Goal: Information Seeking & Learning: Learn about a topic

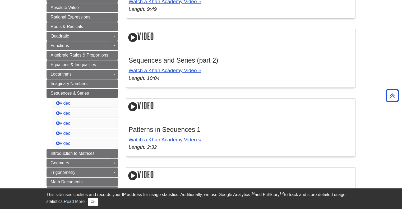
scroll to position [204, 0]
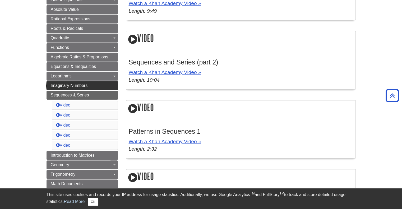
click at [94, 81] on link "Imaginary Numbers" at bounding box center [82, 85] width 71 height 9
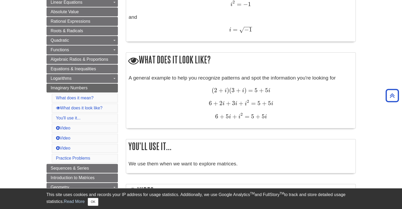
scroll to position [199, 0]
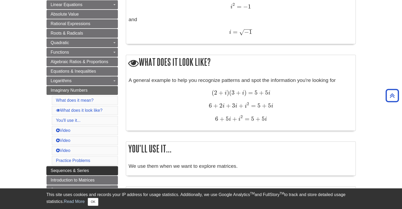
click at [84, 170] on span "Sequences & Series" at bounding box center [70, 170] width 38 height 4
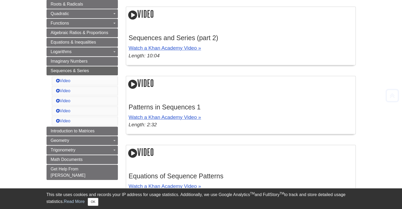
scroll to position [247, 0]
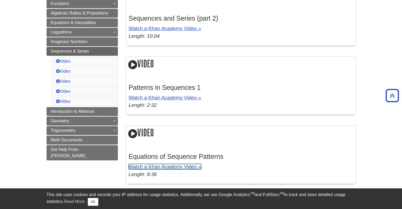
click at [178, 167] on link "Watch a Khan Academy Video »" at bounding box center [165, 167] width 72 height 6
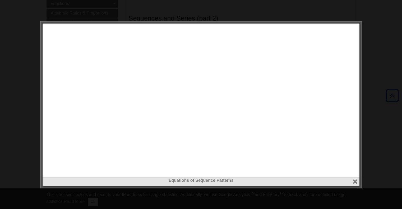
click at [369, 148] on div at bounding box center [201, 104] width 402 height 209
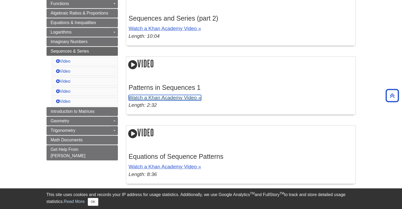
click at [172, 97] on link "Watch a Khan Academy Video »" at bounding box center [165, 98] width 72 height 6
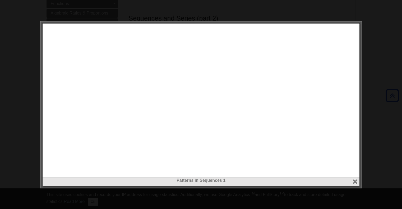
click at [395, 79] on div at bounding box center [201, 104] width 402 height 209
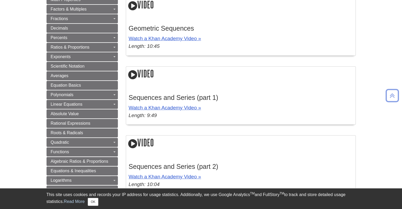
scroll to position [97, 0]
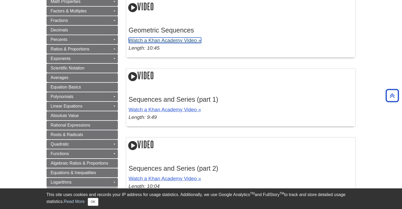
click at [187, 41] on link "Watch a Khan Academy Video »" at bounding box center [165, 41] width 72 height 6
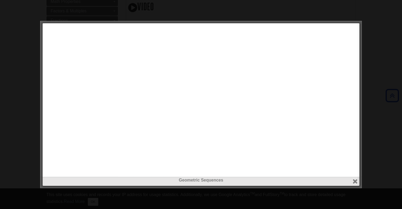
click at [383, 154] on div at bounding box center [201, 104] width 402 height 209
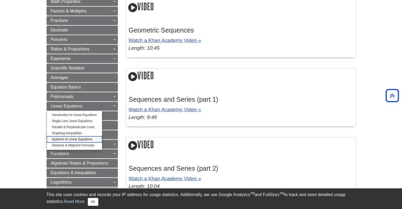
click at [72, 139] on link "Systems of Linear Equations" at bounding box center [74, 139] width 55 height 6
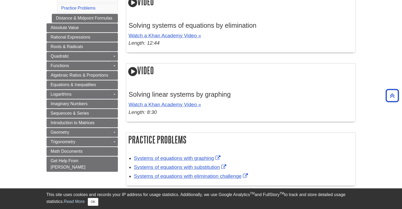
scroll to position [309, 0]
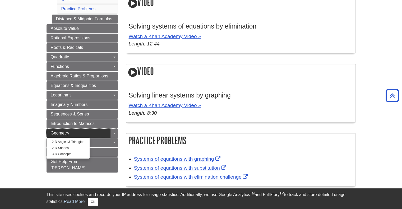
click at [77, 130] on link "Geometry" at bounding box center [82, 133] width 71 height 9
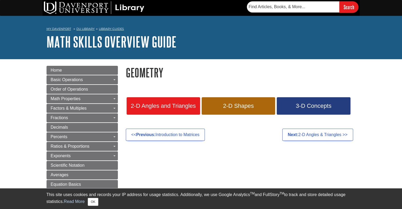
scroll to position [183, 0]
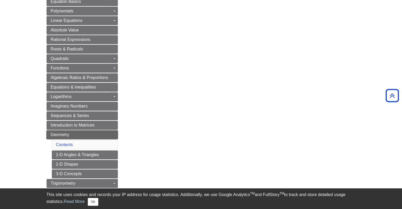
click at [71, 134] on link "Geometry" at bounding box center [82, 134] width 71 height 9
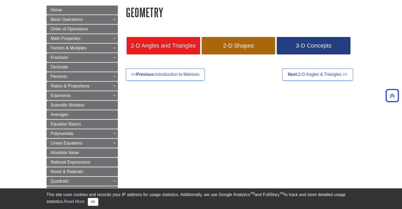
scroll to position [58, 0]
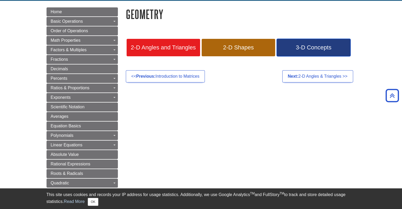
click at [310, 44] on span "3-D Concepts" at bounding box center [314, 47] width 66 height 7
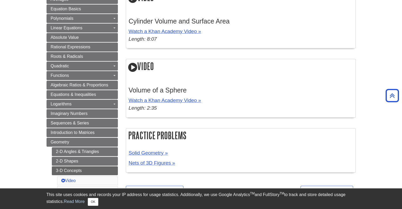
scroll to position [174, 0]
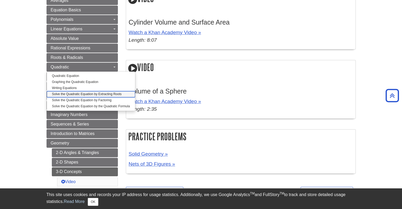
click at [90, 94] on link "Solve the Quadratic Equation by Extracting Roots" at bounding box center [91, 94] width 89 height 6
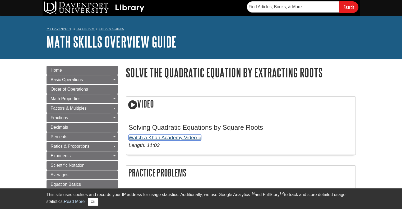
click at [189, 139] on link "Watch a Khan Academy Video »" at bounding box center [165, 138] width 72 height 6
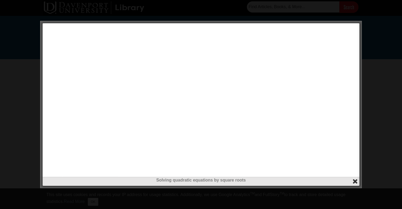
click at [355, 183] on button "close" at bounding box center [355, 181] width 6 height 6
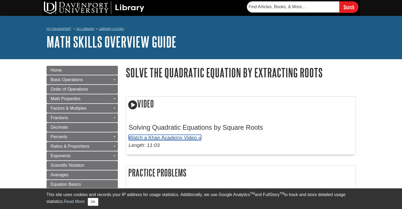
click at [185, 136] on link "Watch a Khan Academy Video »" at bounding box center [165, 138] width 72 height 6
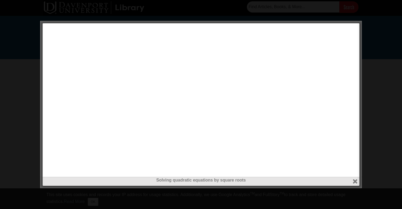
scroll to position [183, 0]
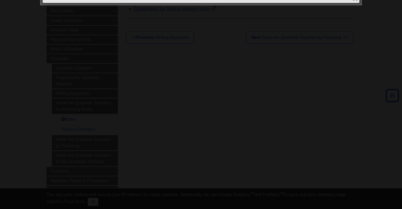
click at [325, 118] on div at bounding box center [201, 104] width 402 height 209
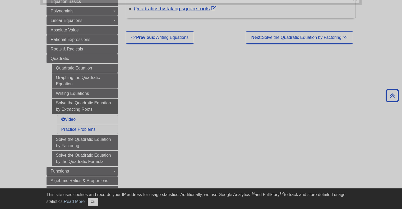
scroll to position [33, 0]
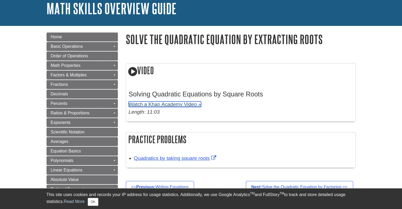
click at [192, 105] on link "Watch a Khan Academy Video »" at bounding box center [165, 105] width 72 height 6
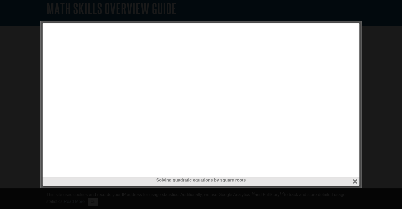
scroll to position [216, 0]
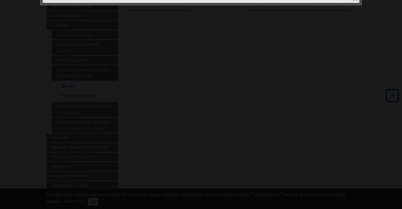
click at [187, 78] on div at bounding box center [201, 104] width 402 height 209
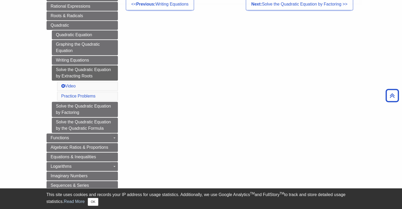
scroll to position [33, 0]
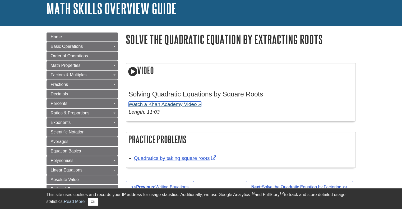
click at [193, 103] on link "Watch a Khan Academy Video »" at bounding box center [165, 105] width 72 height 6
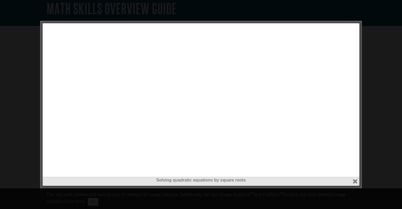
click at [382, 47] on div at bounding box center [201, 104] width 402 height 209
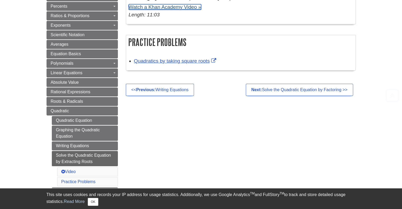
scroll to position [139, 0]
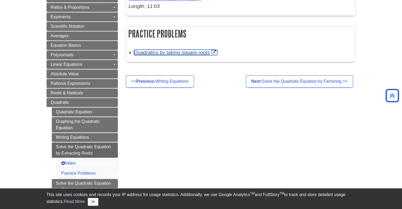
click at [162, 52] on link "Quadratics by taking square roots" at bounding box center [176, 53] width 84 height 6
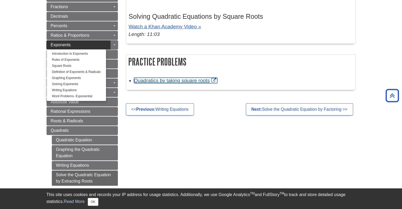
scroll to position [86, 0]
